Goal: Obtain resource: Download file/media

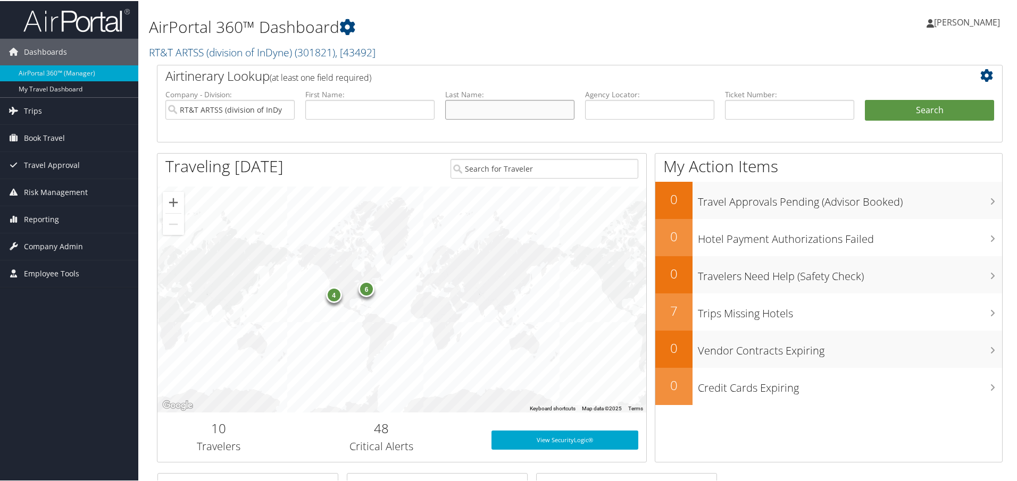
click at [515, 112] on input "text" at bounding box center [509, 109] width 129 height 20
type input "johnston"
click at [920, 114] on button "Search" at bounding box center [928, 109] width 129 height 21
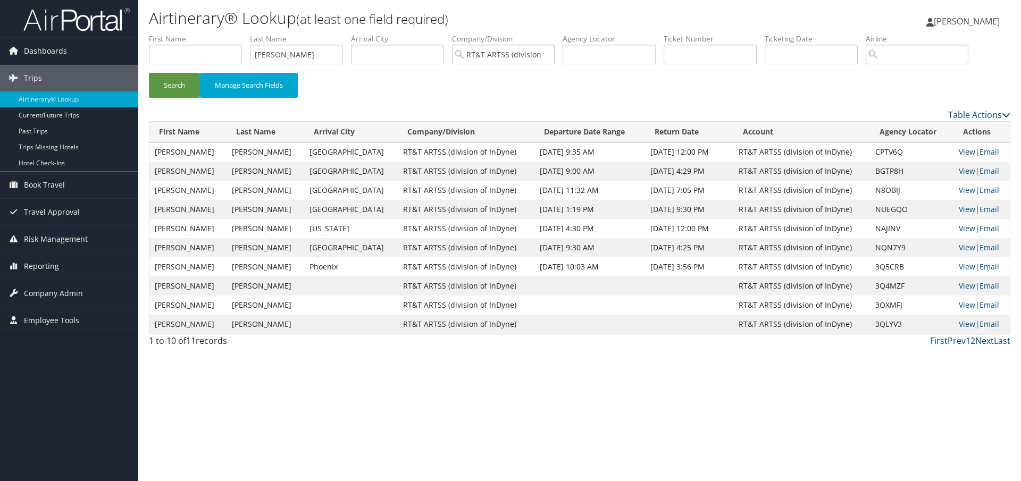
click at [961, 152] on link "View" at bounding box center [967, 152] width 16 height 10
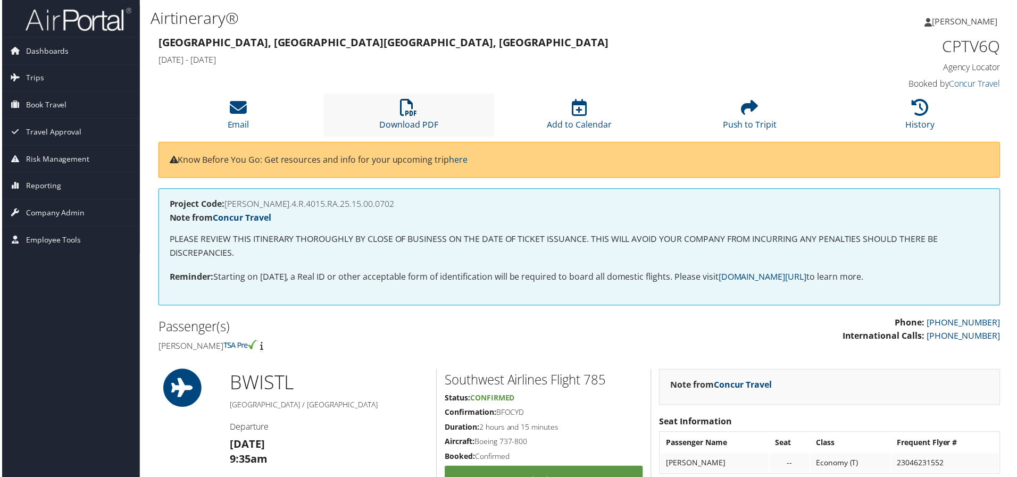
click at [404, 119] on link "Download PDF" at bounding box center [408, 118] width 59 height 26
